Goal: Transaction & Acquisition: Purchase product/service

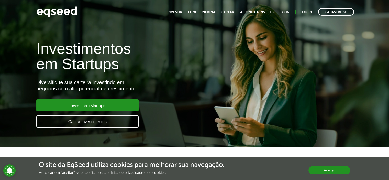
click at [338, 169] on button "Aceitar" at bounding box center [329, 170] width 42 height 8
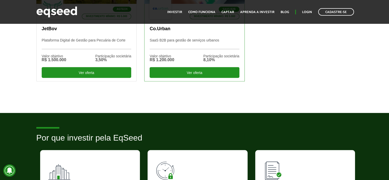
scroll to position [141, 0]
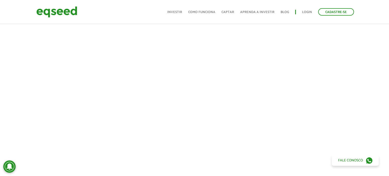
scroll to position [173, 0]
